Goal: Information Seeking & Learning: Learn about a topic

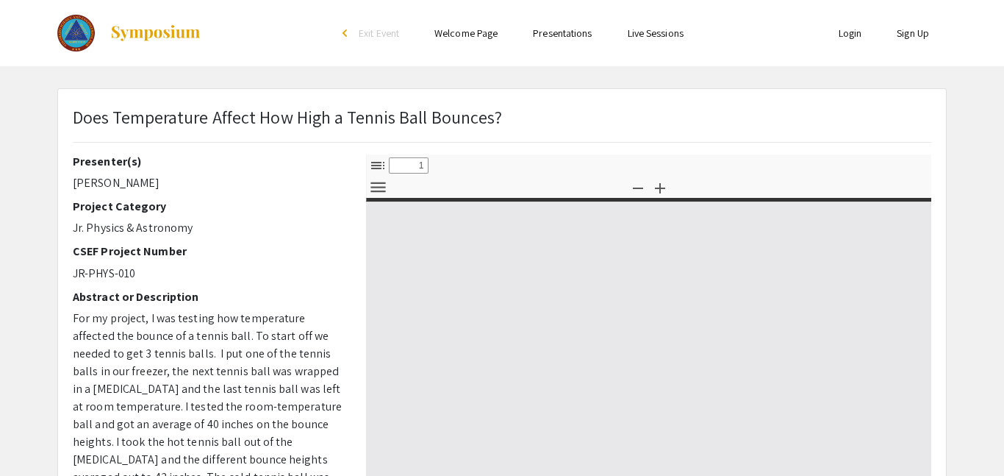
scroll to position [21, 0]
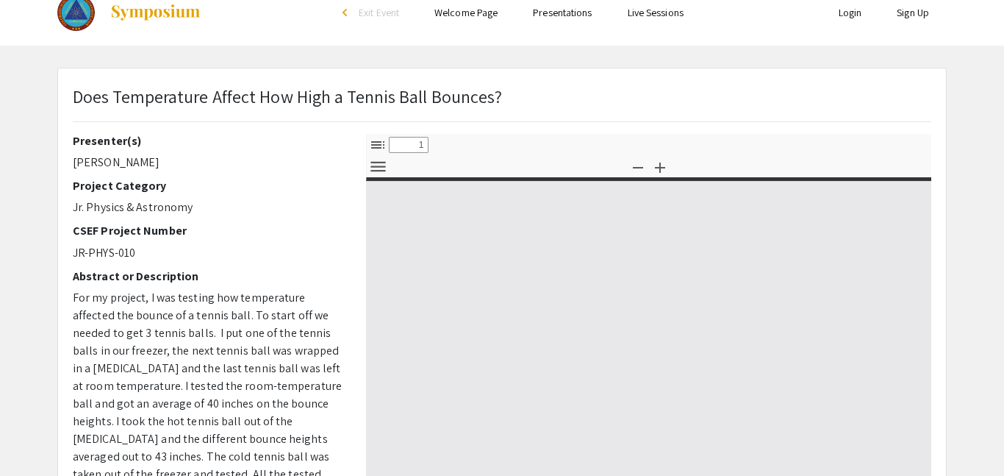
select select "custom"
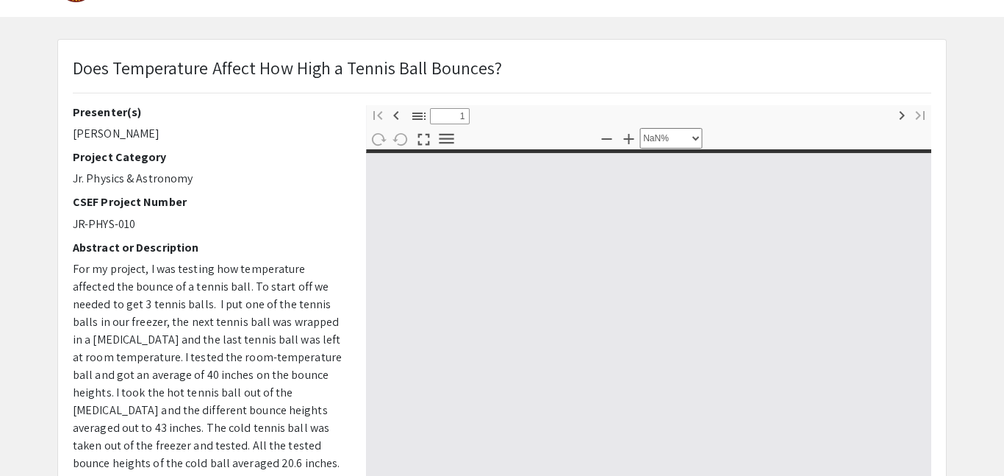
scroll to position [0, 0]
type input "0"
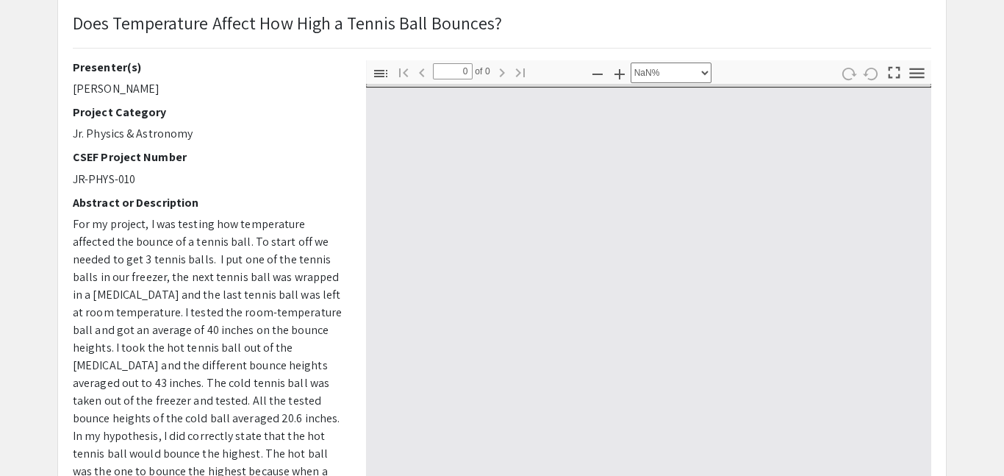
scroll to position [98, 0]
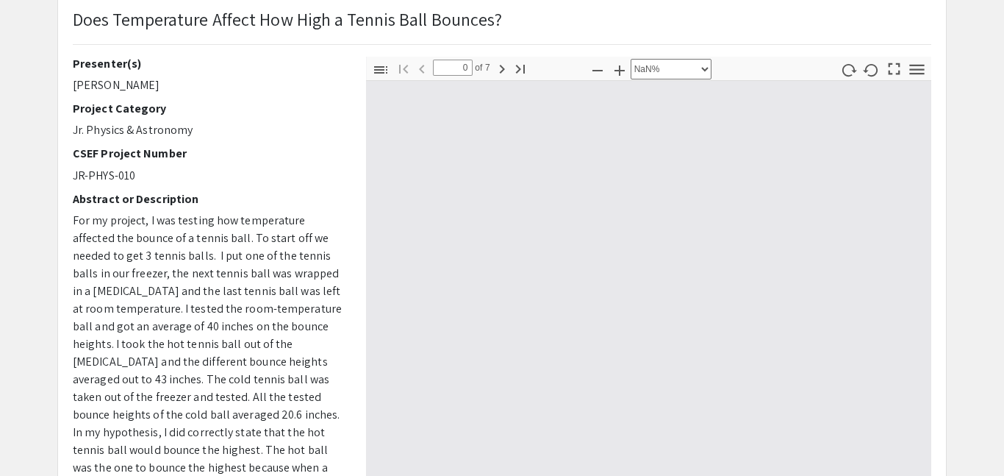
select select "auto"
type input "1"
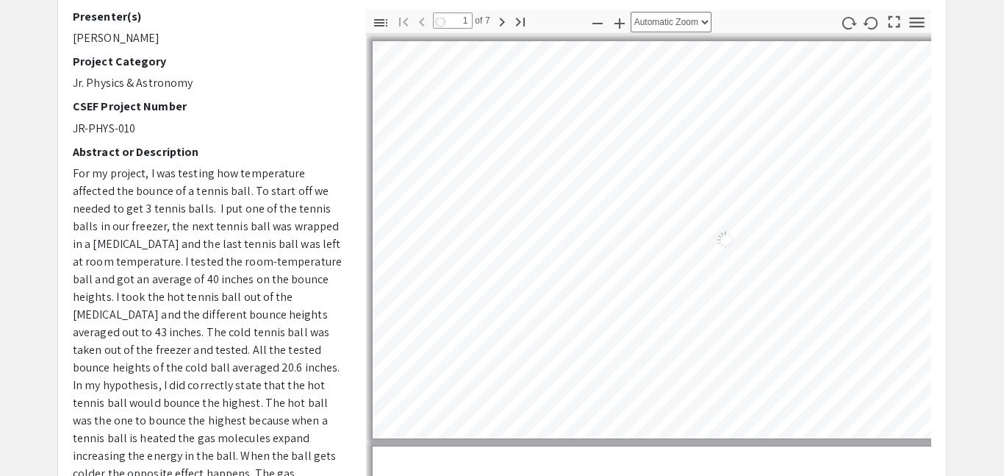
scroll to position [148, 0]
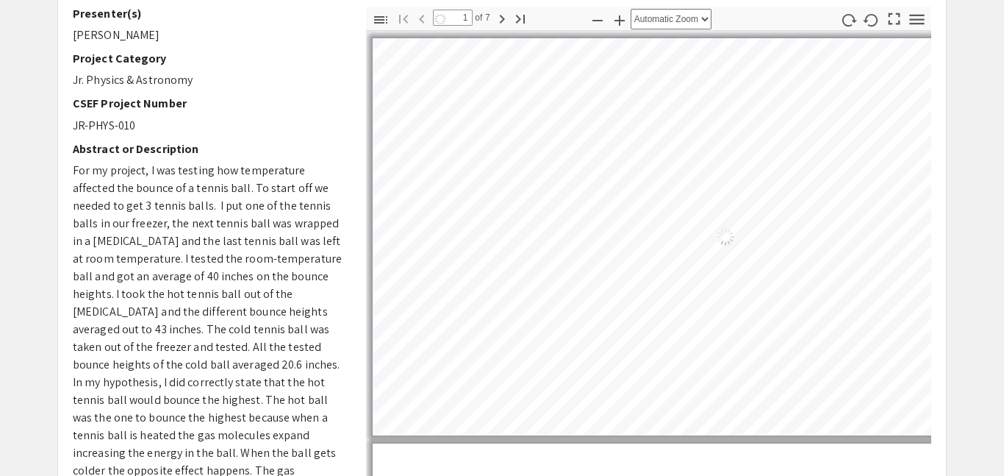
select select "auto"
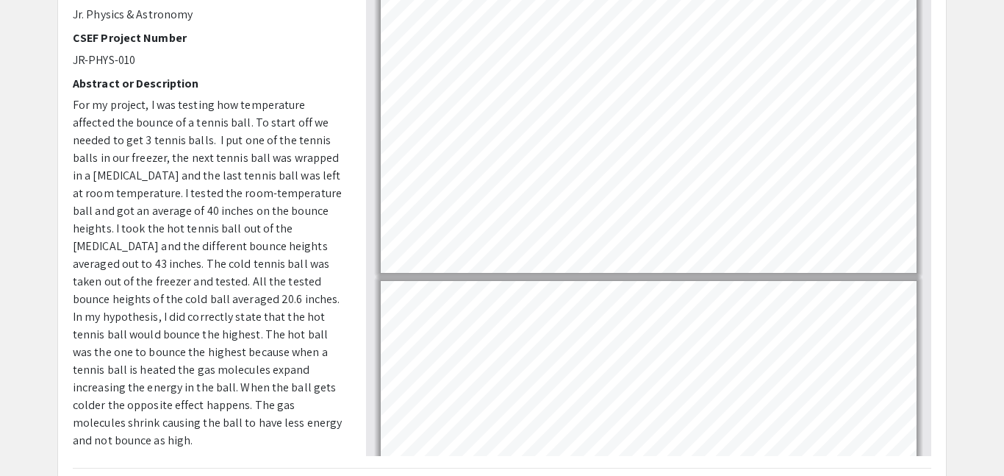
scroll to position [215, 0]
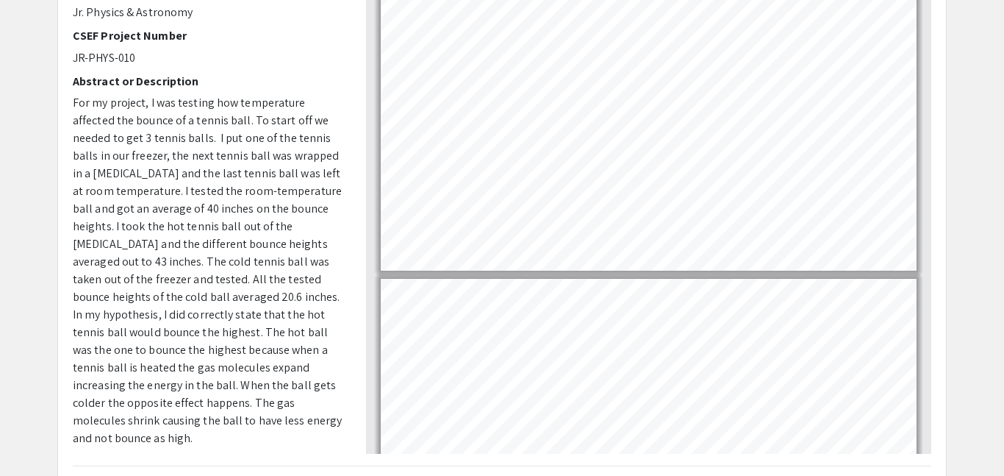
click at [66, 334] on div "Presenter(s) [PERSON_NAME] Project Category Jr. Physics & Astronomy CSEF Projec…" at bounding box center [208, 196] width 293 height 514
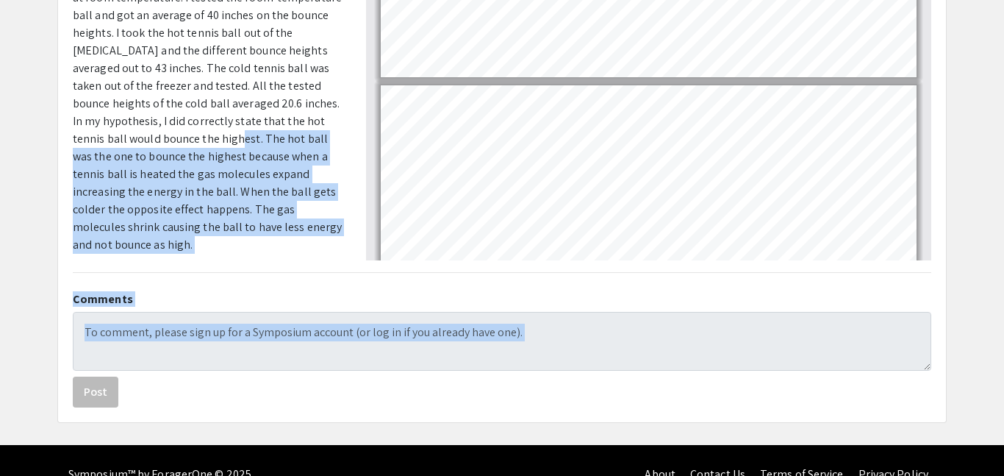
scroll to position [437, 0]
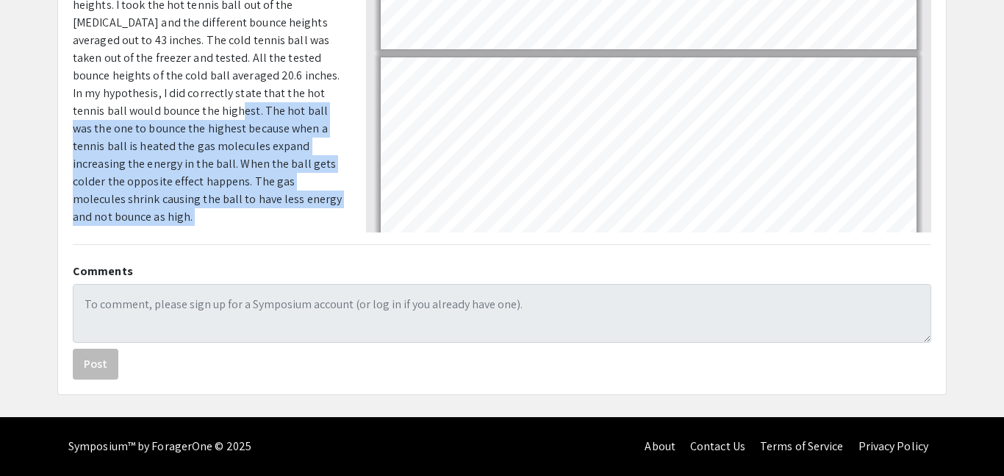
drag, startPoint x: 66, startPoint y: 334, endPoint x: 356, endPoint y: 207, distance: 316.9
copy div "The hot ball was the one to bounce the highest because when a tennis ball is he…"
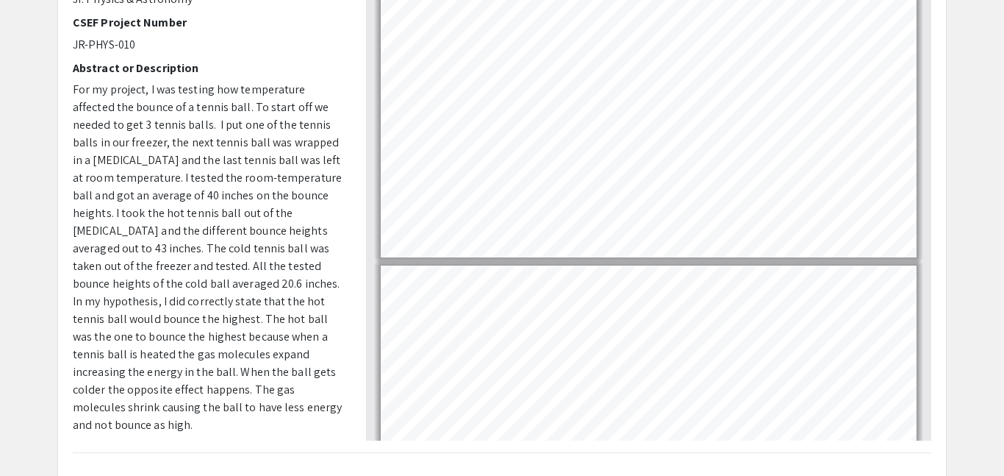
scroll to position [220, 0]
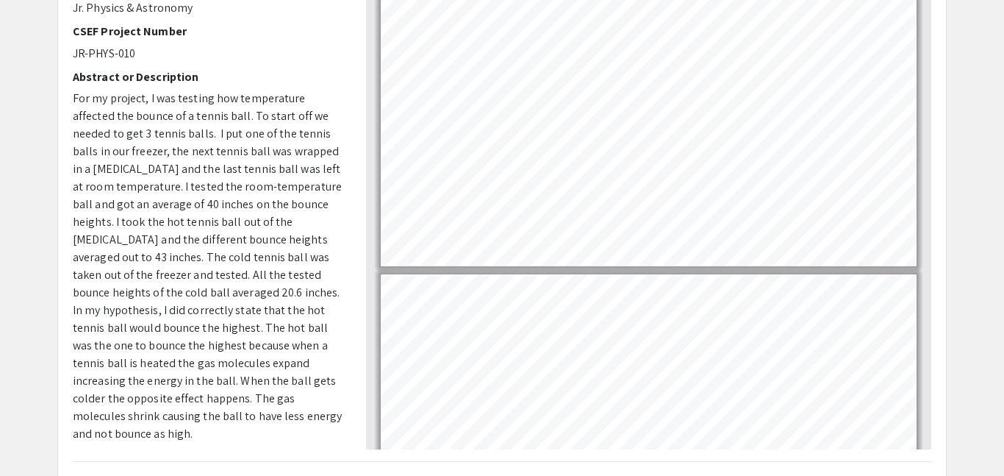
click at [287, 158] on span "For my project, I was testing how temperature affected the bounce of a tennis b…" at bounding box center [207, 265] width 269 height 351
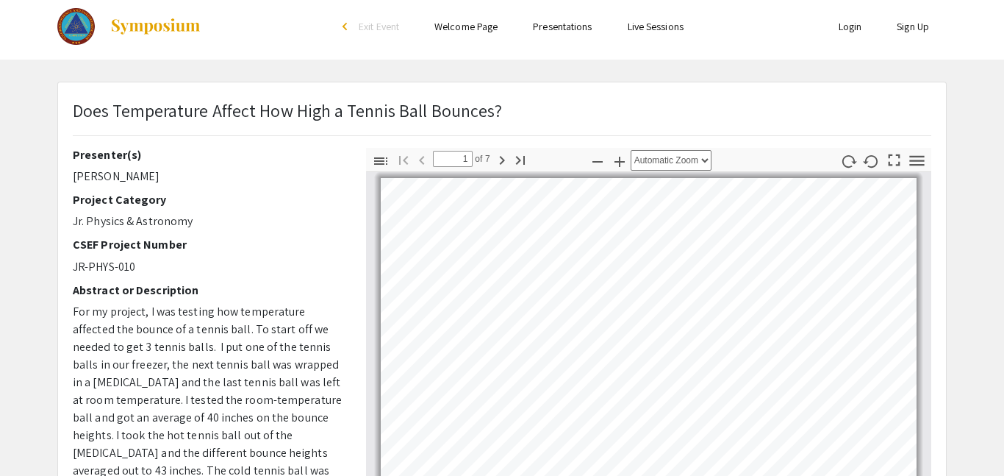
scroll to position [0, 0]
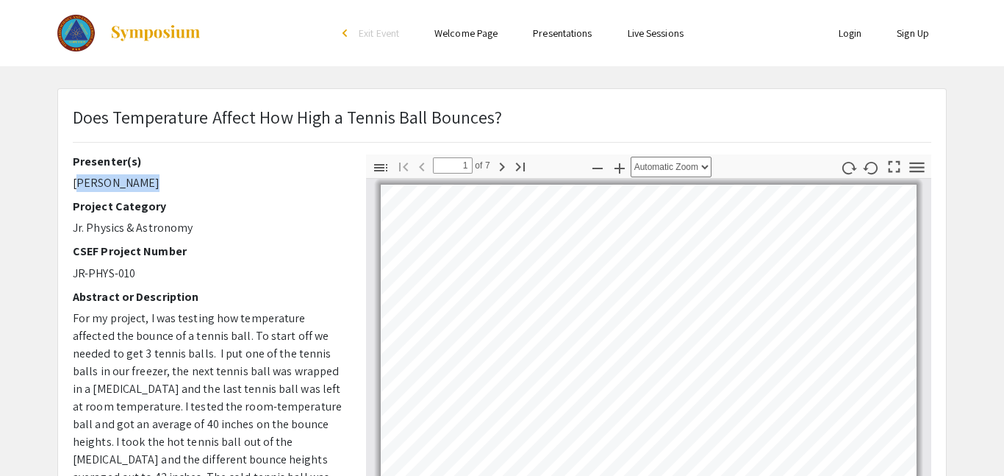
drag, startPoint x: 70, startPoint y: 190, endPoint x: 129, endPoint y: 186, distance: 58.9
click at [129, 186] on div "Presenter(s) [PERSON_NAME] Project Category Jr. Physics & Astronomy CSEF Projec…" at bounding box center [208, 411] width 293 height 514
click at [150, 188] on p "[PERSON_NAME]" at bounding box center [208, 183] width 271 height 18
drag, startPoint x: 150, startPoint y: 188, endPoint x: 93, endPoint y: 190, distance: 57.3
click at [93, 190] on p "[PERSON_NAME]" at bounding box center [208, 183] width 271 height 18
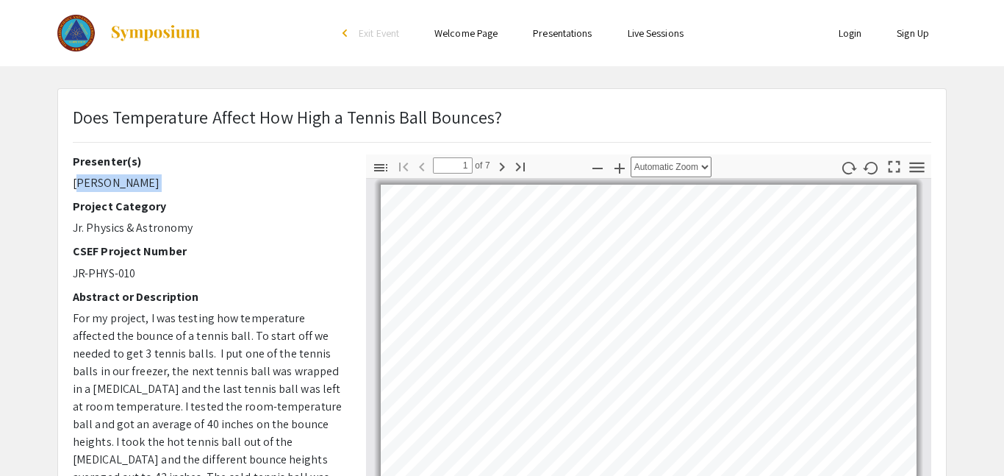
copy p "[PERSON_NAME]"
click at [185, 331] on span "For my project, I was testing how temperature affected the bounce of a tennis b…" at bounding box center [207, 485] width 269 height 351
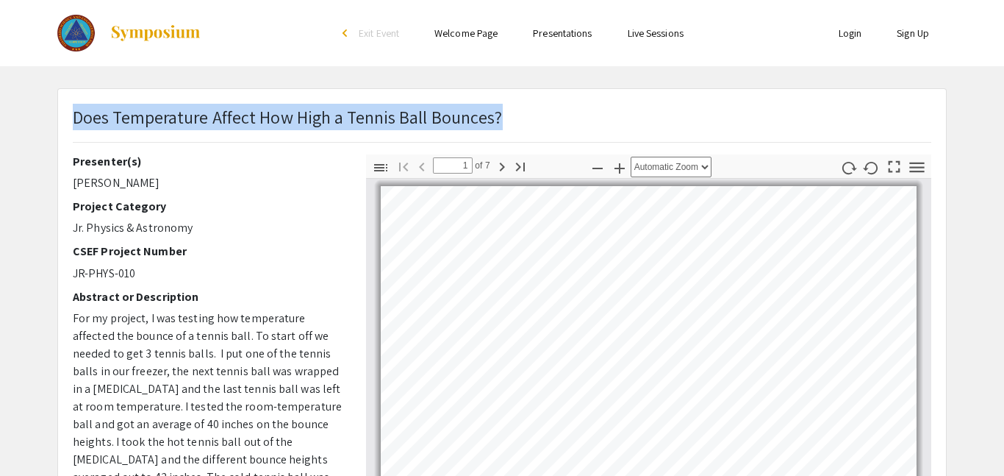
drag, startPoint x: 73, startPoint y: 121, endPoint x: 390, endPoint y: 101, distance: 317.4
click at [390, 101] on div "Does Temperature Affect How High a Tennis Ball Bounces? Presenter(s) [PERSON_NA…" at bounding box center [502, 460] width 888 height 742
copy p "Does Temperature Affect How High a Tennis Ball Bounces?"
click at [497, 169] on icon "button" at bounding box center [502, 167] width 18 height 18
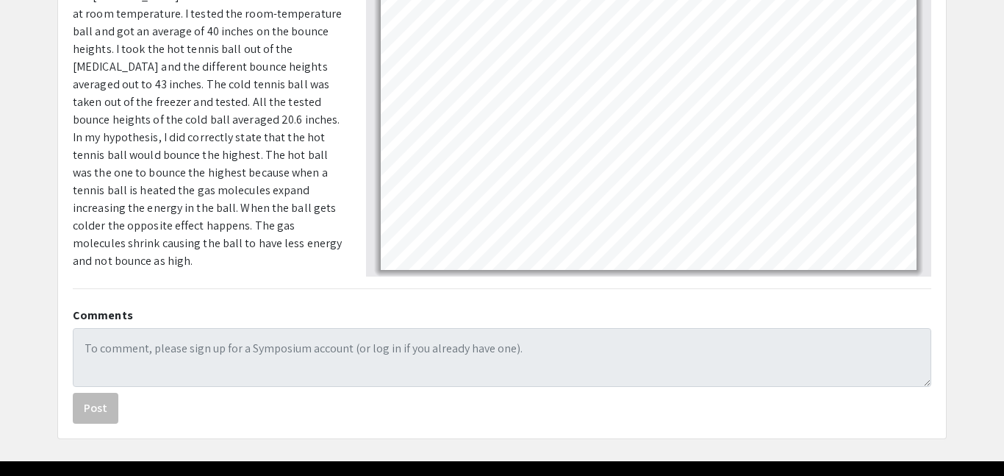
scroll to position [394, 0]
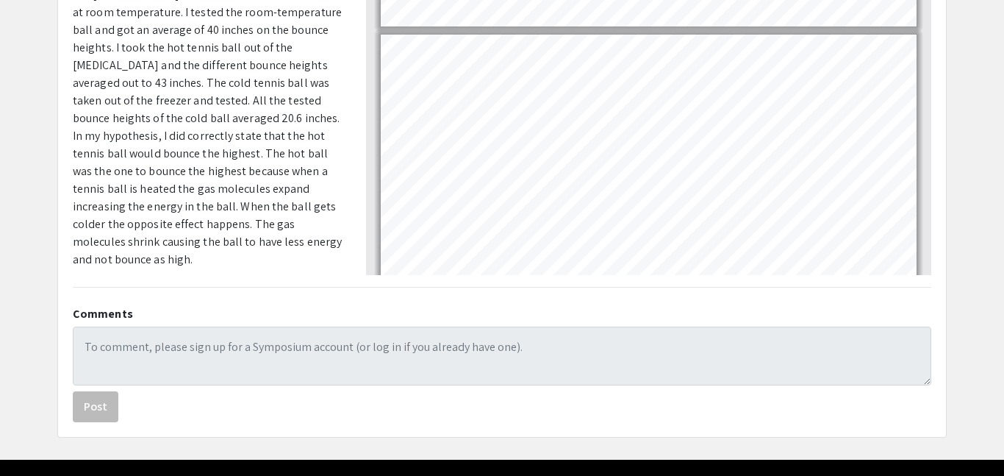
type input "7"
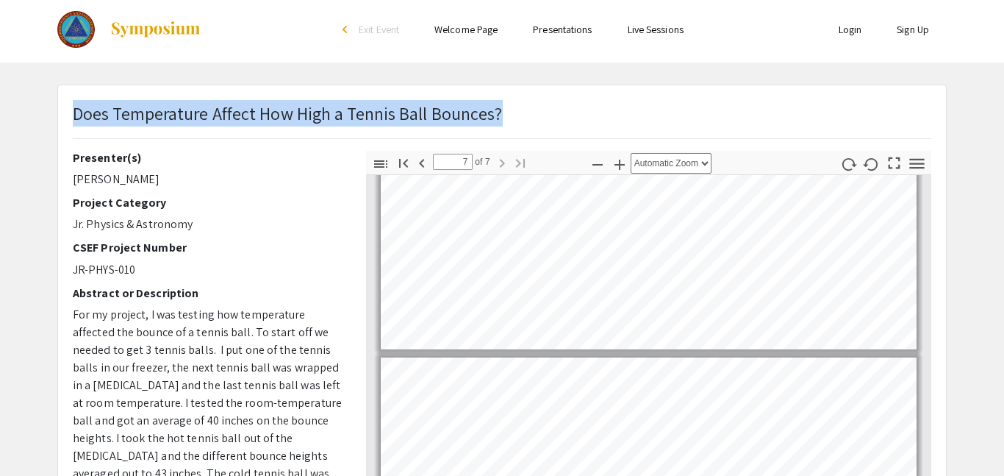
scroll to position [0, 0]
